Goal: Information Seeking & Learning: Learn about a topic

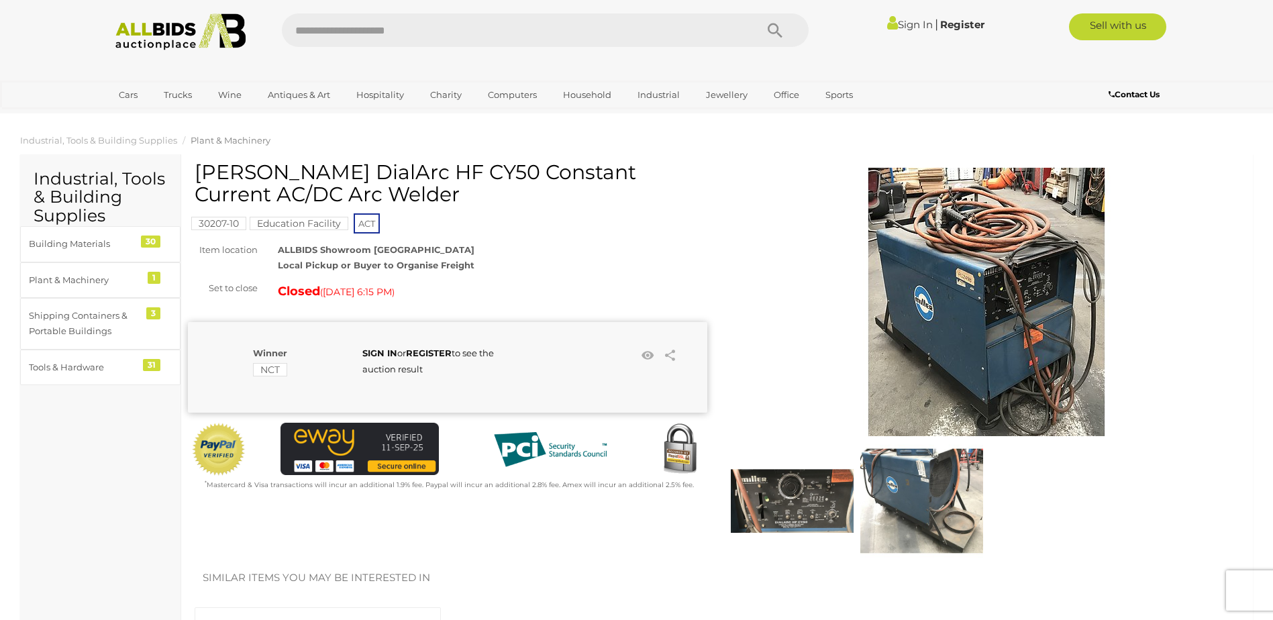
click at [959, 254] on img at bounding box center [986, 302] width 268 height 268
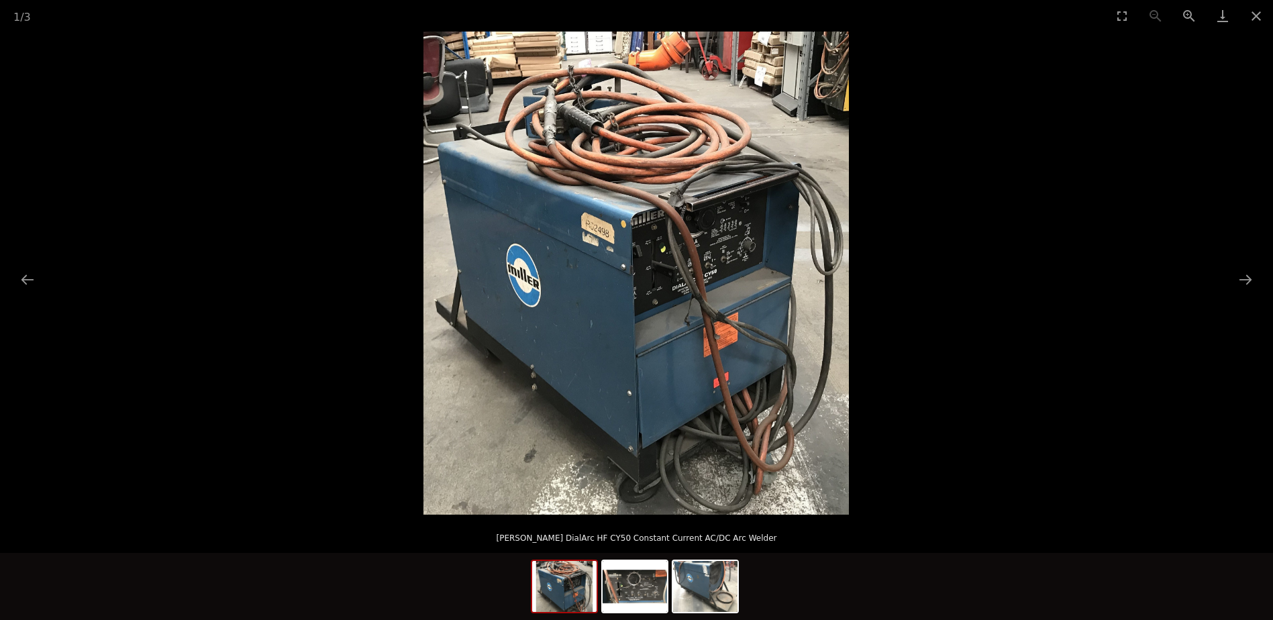
click at [959, 254] on picture at bounding box center [636, 273] width 1273 height 483
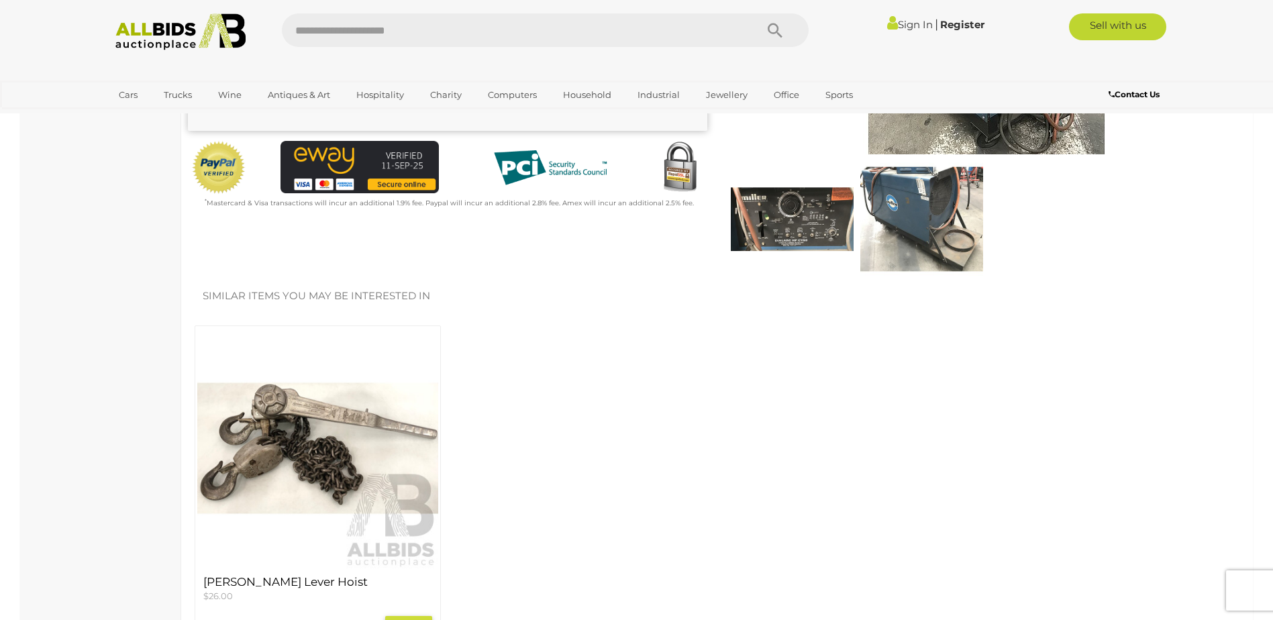
scroll to position [201, 0]
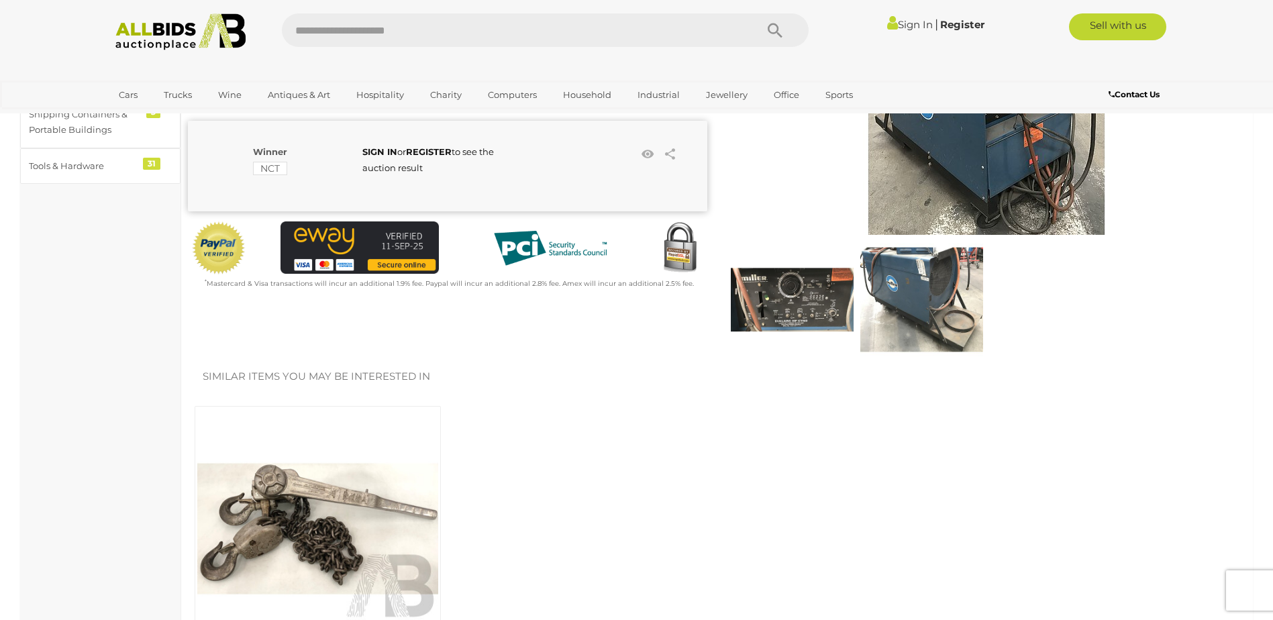
click at [788, 304] on img at bounding box center [792, 299] width 123 height 123
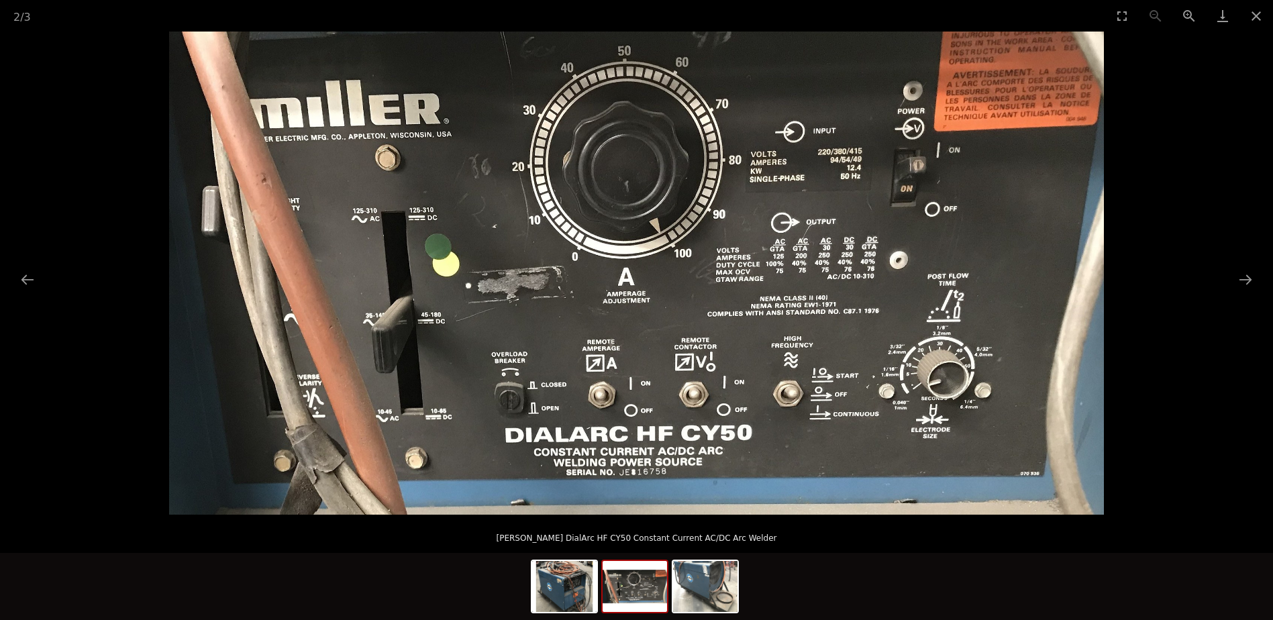
click at [857, 543] on p "[PERSON_NAME] DialArc HF CY50 Constant Current AC/DC Arc Welder" at bounding box center [637, 535] width 1220 height 21
click at [1252, 17] on button "Close gallery" at bounding box center [1257, 16] width 34 height 32
